Goal: Information Seeking & Learning: Understand process/instructions

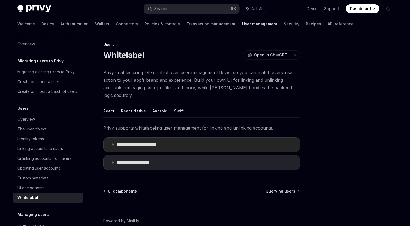
click at [112, 143] on icon at bounding box center [112, 144] width 3 height 3
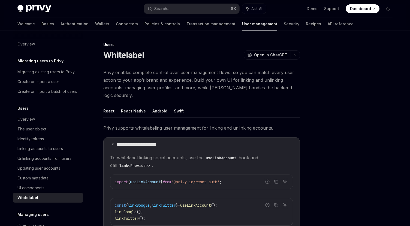
scroll to position [21, 0]
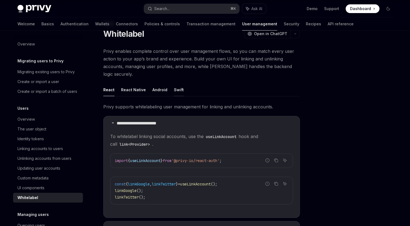
click at [174, 83] on button "Swift" at bounding box center [179, 89] width 10 height 13
type textarea "*"
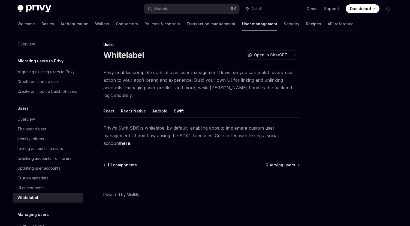
click at [120, 141] on link "here" at bounding box center [125, 144] width 10 height 6
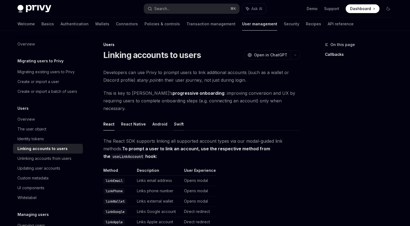
click at [181, 118] on button "Swift" at bounding box center [179, 124] width 10 height 13
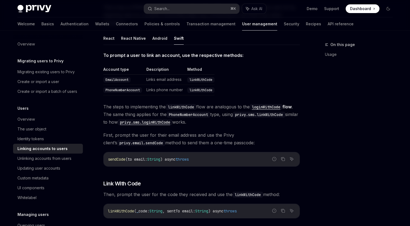
scroll to position [113, 0]
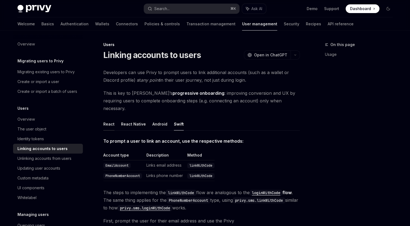
click at [112, 118] on button "React" at bounding box center [108, 124] width 11 height 13
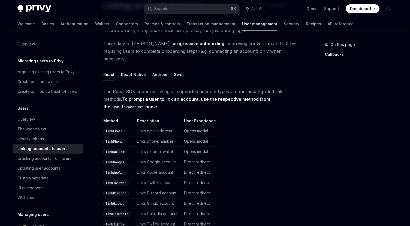
scroll to position [46, 0]
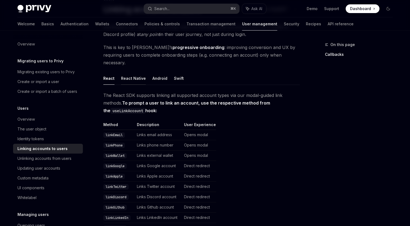
click at [132, 72] on button "React Native" at bounding box center [133, 78] width 25 height 13
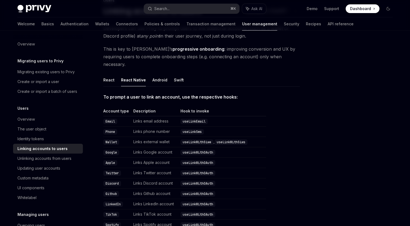
scroll to position [22, 0]
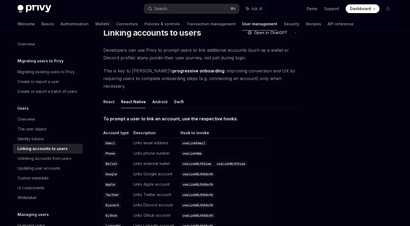
click at [160, 95] on button "Android" at bounding box center [159, 101] width 15 height 13
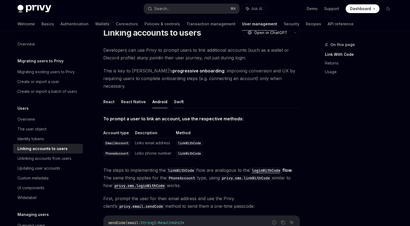
click at [175, 95] on button "Swift" at bounding box center [179, 101] width 10 height 13
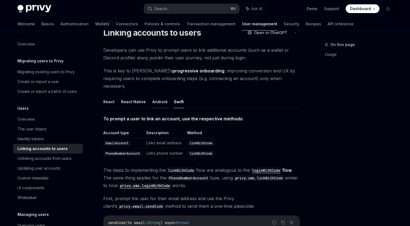
click at [161, 95] on button "Android" at bounding box center [159, 101] width 15 height 13
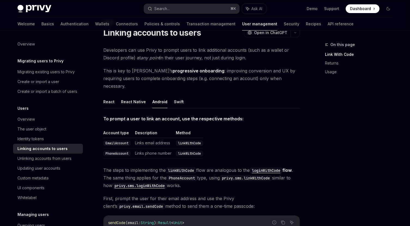
click at [145, 95] on ul "React React Native Android Swift" at bounding box center [201, 101] width 197 height 13
click at [141, 95] on button "React Native" at bounding box center [133, 101] width 25 height 13
type textarea "*"
